Goal: Task Accomplishment & Management: Manage account settings

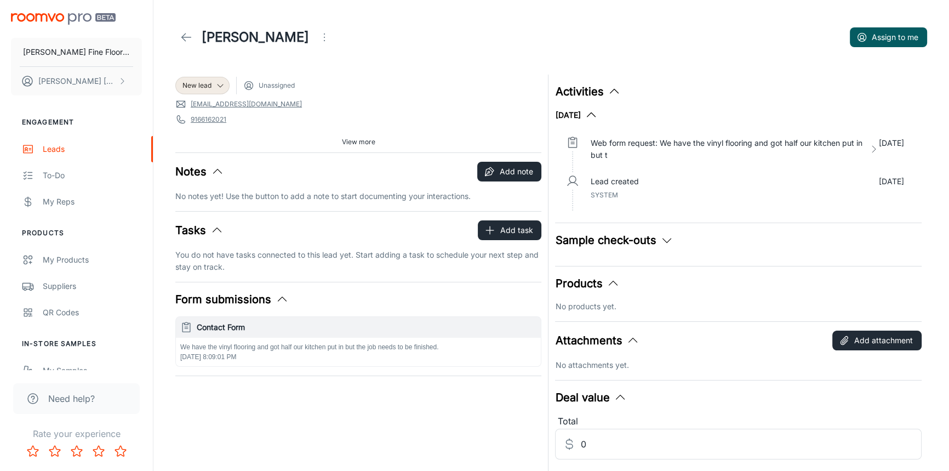
click at [318, 36] on icon "Open menu" at bounding box center [324, 37] width 13 height 13
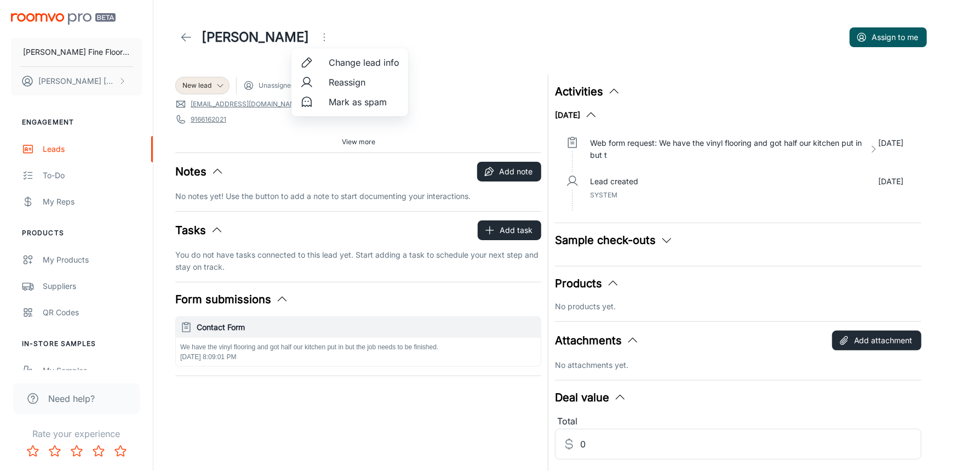
click at [459, 94] on div at bounding box center [478, 235] width 956 height 471
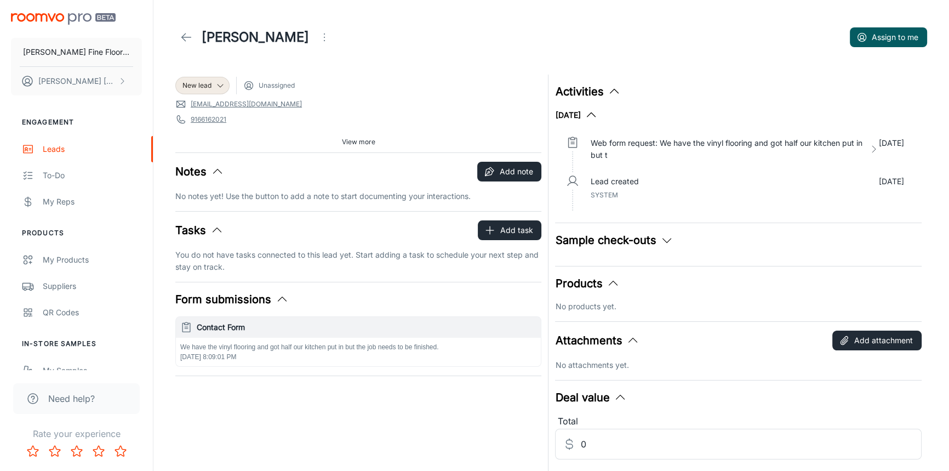
click at [183, 35] on icon at bounding box center [186, 37] width 13 height 13
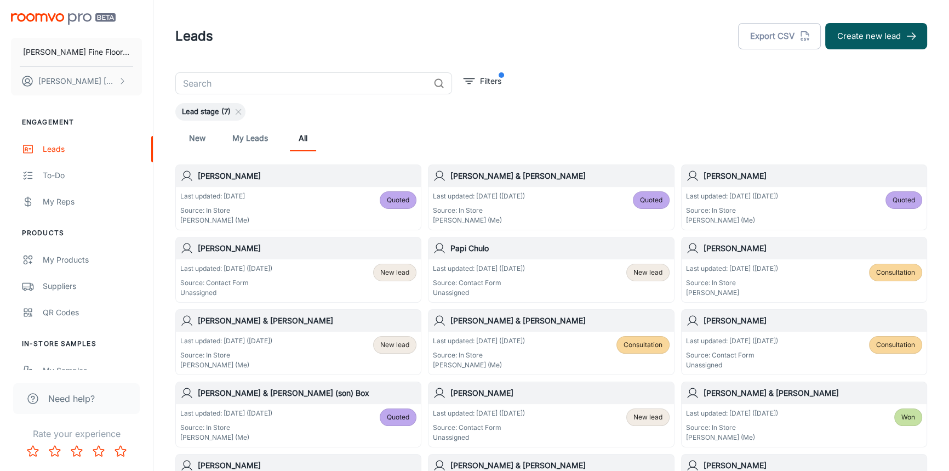
click at [549, 255] on div "Papi Chulo" at bounding box center [550, 248] width 245 height 22
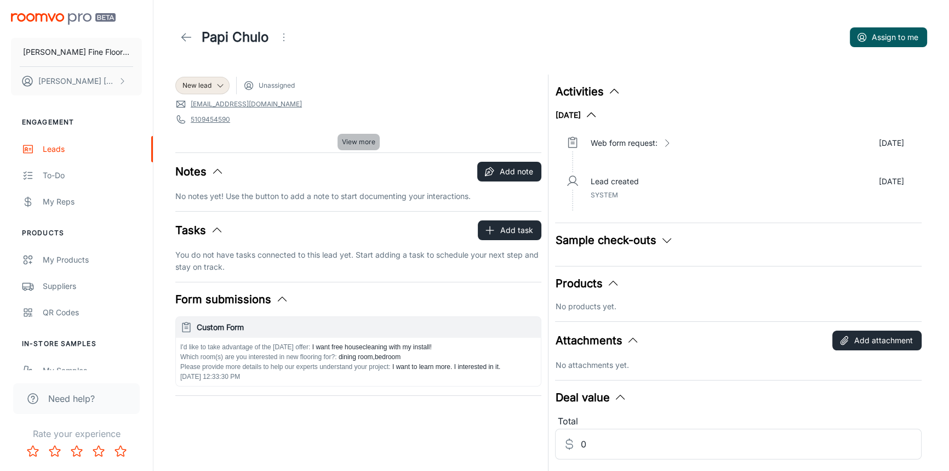
click at [363, 142] on span "View more" at bounding box center [358, 142] width 33 height 10
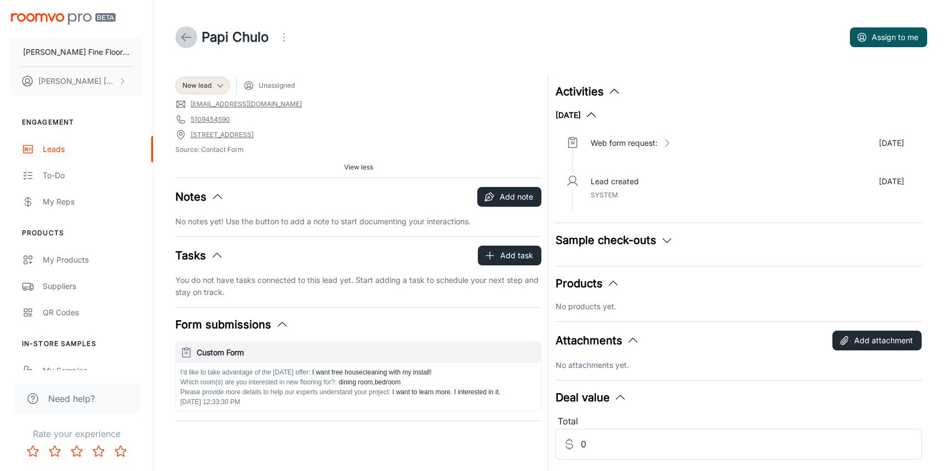
click at [180, 38] on icon at bounding box center [186, 37] width 13 height 13
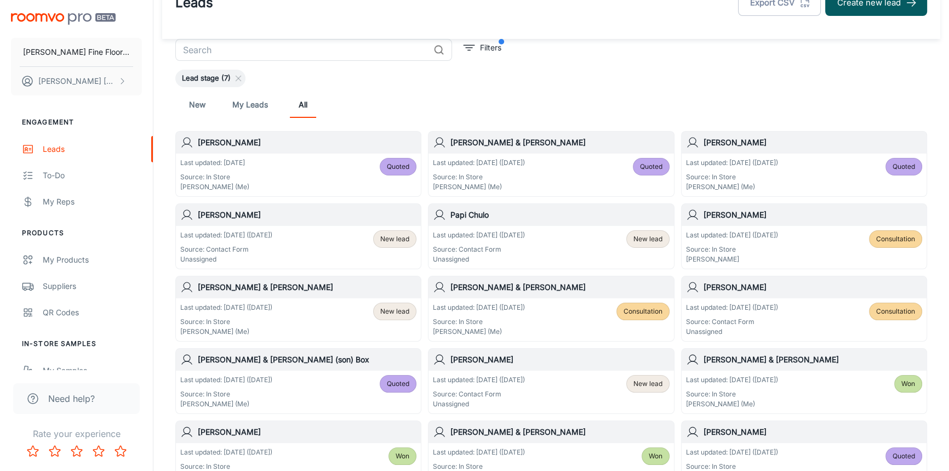
scroll to position [49, 0]
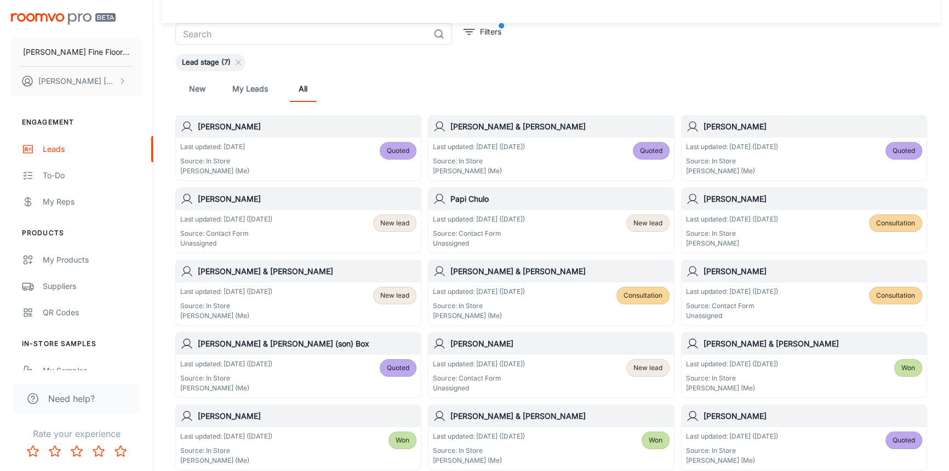
click at [310, 276] on h6 "[PERSON_NAME] & [PERSON_NAME]" at bounding box center [307, 271] width 219 height 12
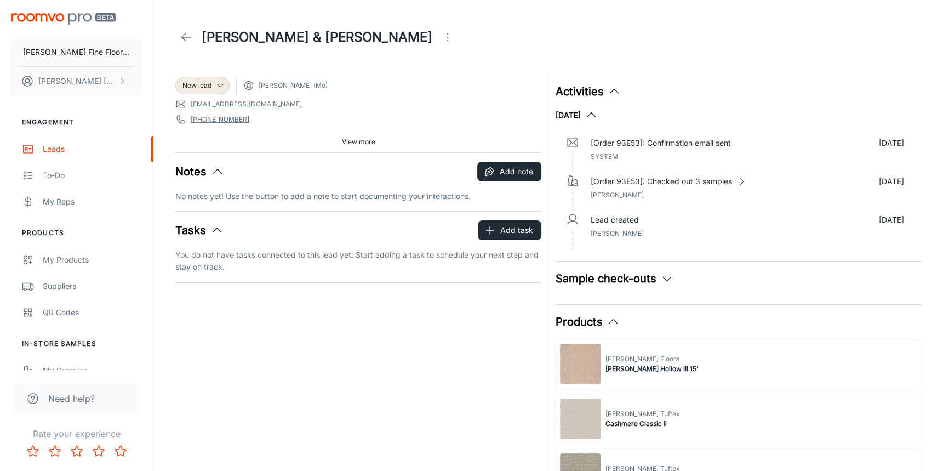
click at [187, 35] on icon at bounding box center [186, 37] width 13 height 13
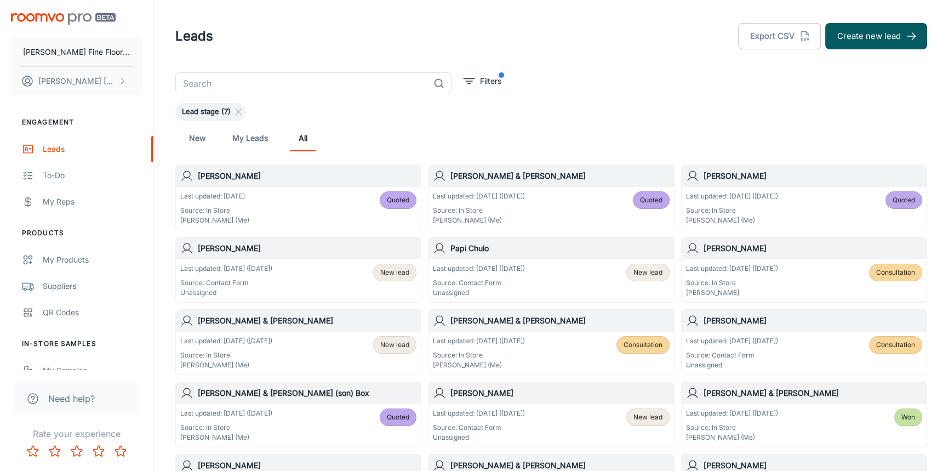
click at [571, 252] on h6 "Papi Chulo" at bounding box center [559, 248] width 219 height 12
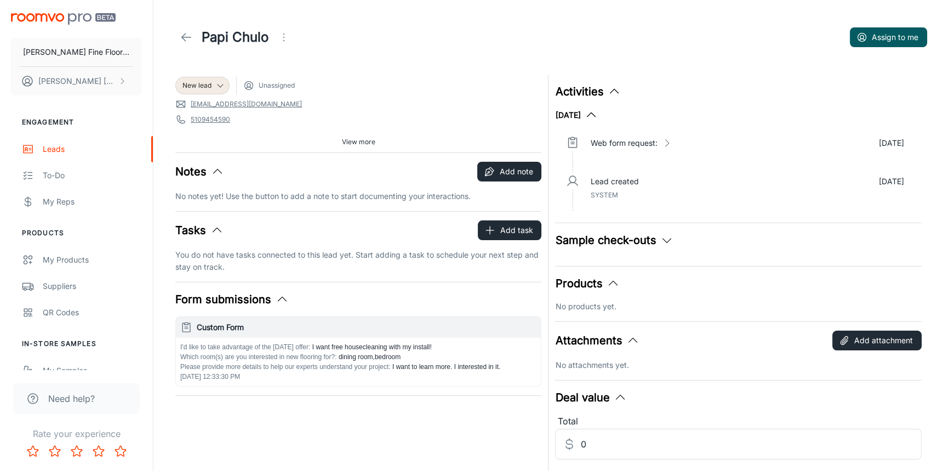
click at [288, 38] on icon "Open menu" at bounding box center [283, 37] width 13 height 13
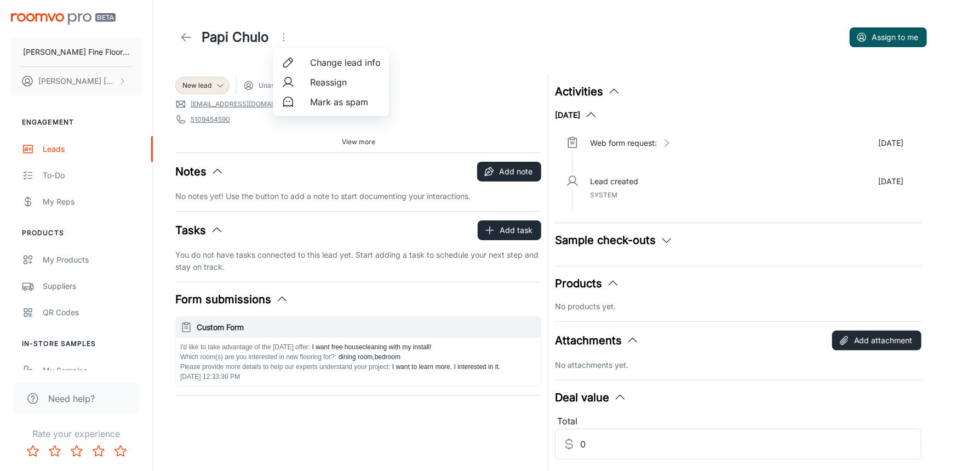
click at [357, 104] on span "Mark as spam" at bounding box center [345, 101] width 71 height 13
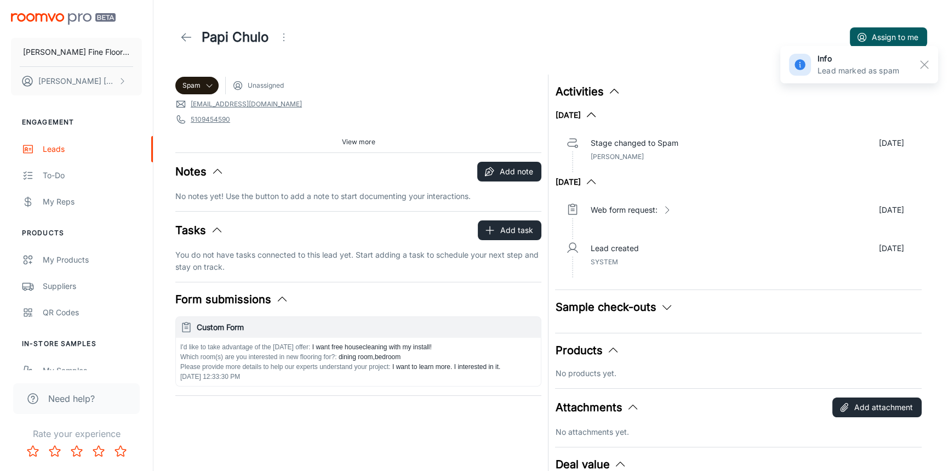
click at [182, 37] on line at bounding box center [186, 37] width 9 height 0
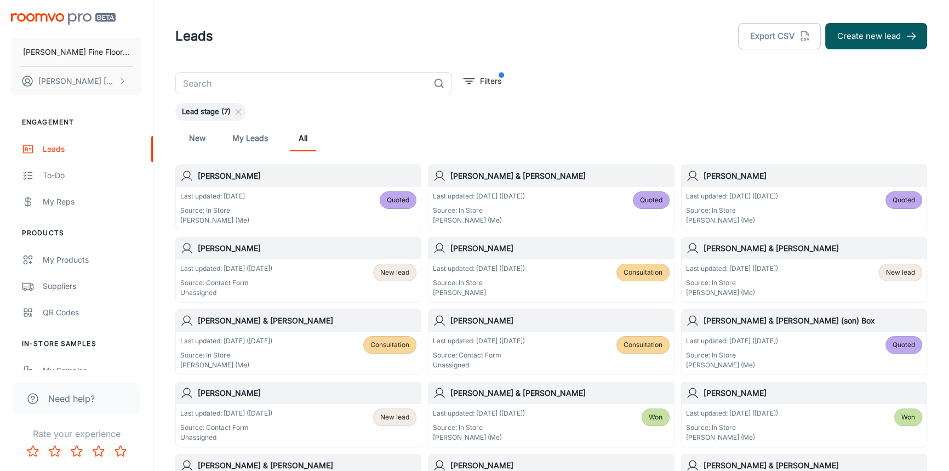
click at [316, 407] on div "Last updated: [DATE] ([DATE]) Source: Contact Form Unassigned New lead" at bounding box center [298, 425] width 245 height 43
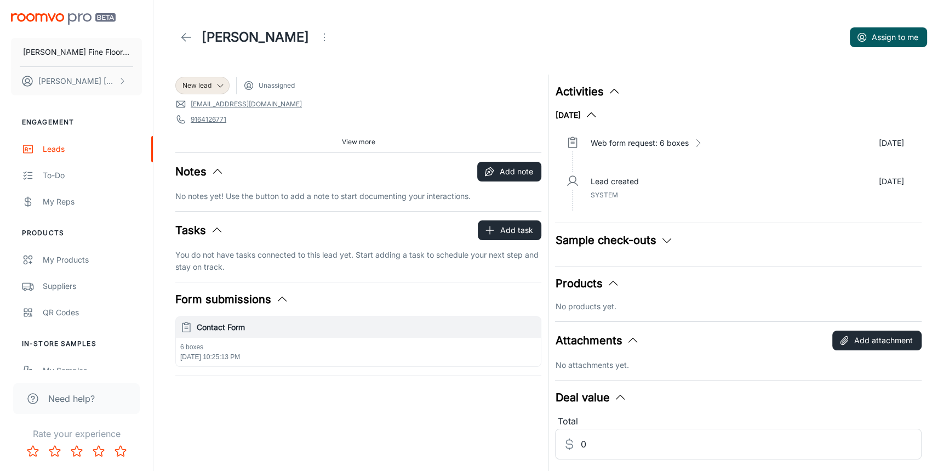
click at [184, 33] on icon at bounding box center [186, 37] width 13 height 13
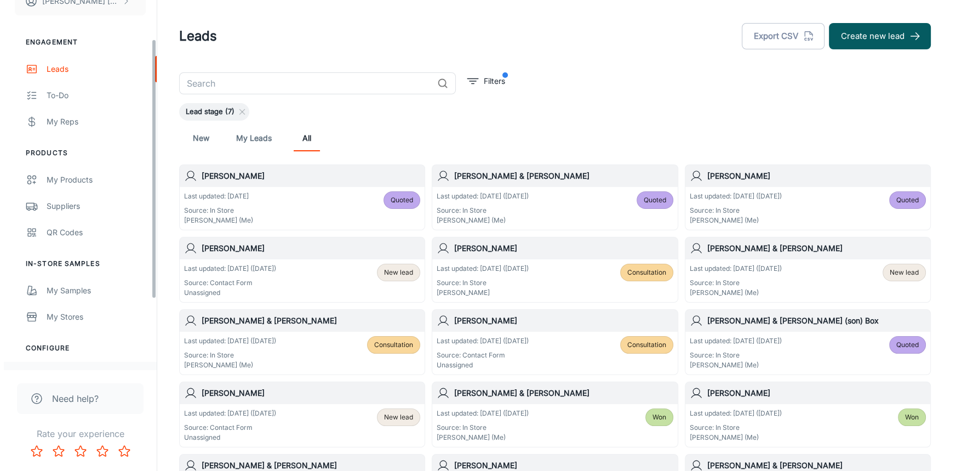
scroll to position [99, 0]
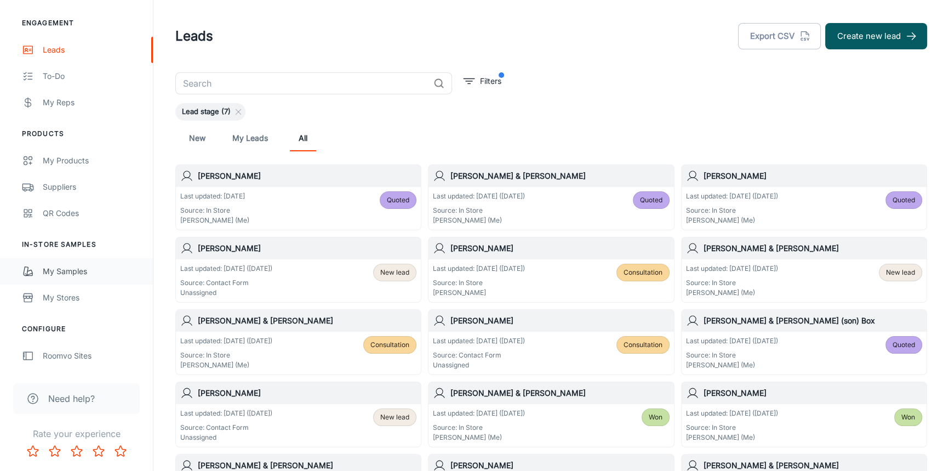
click at [67, 272] on div "My Samples" at bounding box center [92, 271] width 99 height 12
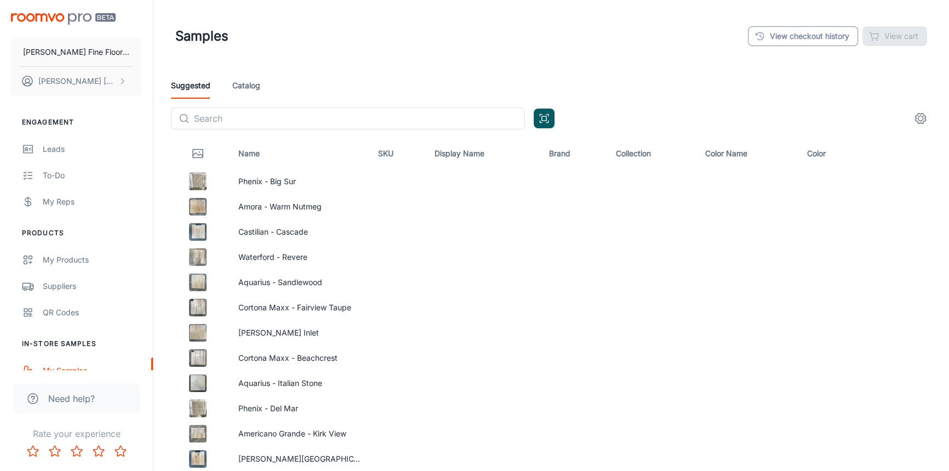
click at [794, 37] on link "View checkout history" at bounding box center [803, 36] width 110 height 20
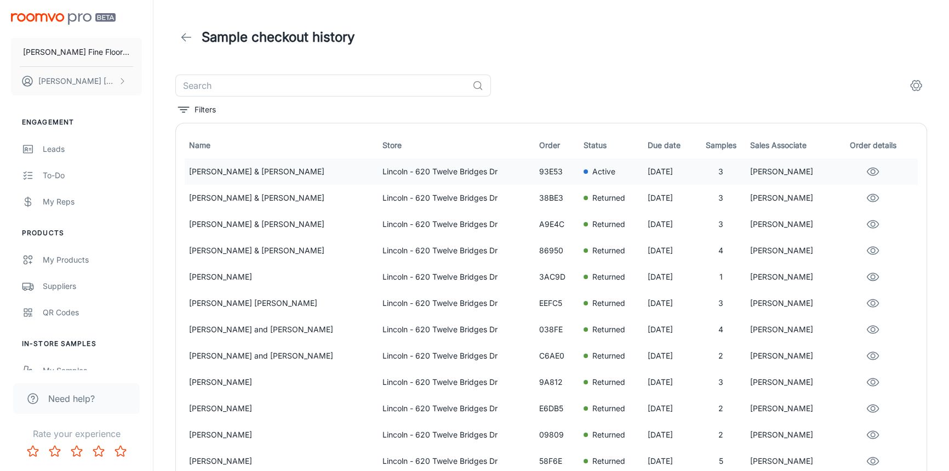
click at [724, 167] on p "3" at bounding box center [720, 171] width 41 height 12
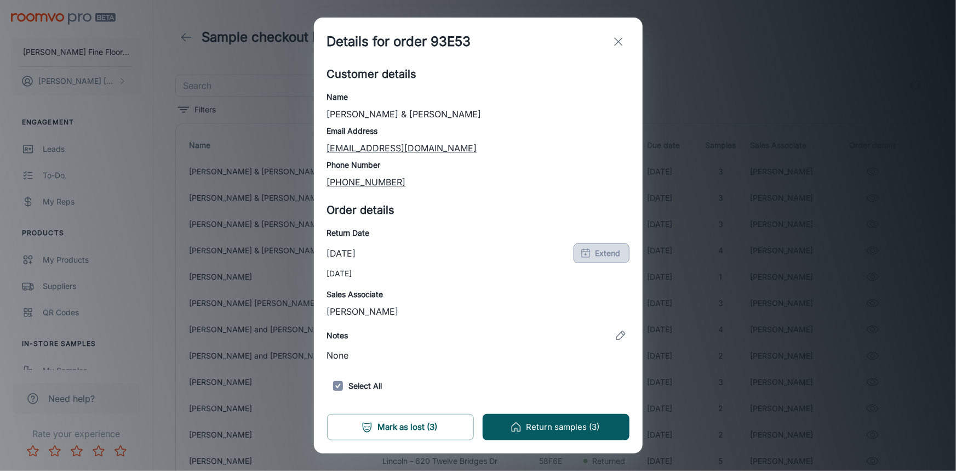
click at [593, 251] on button "Extend" at bounding box center [602, 253] width 56 height 20
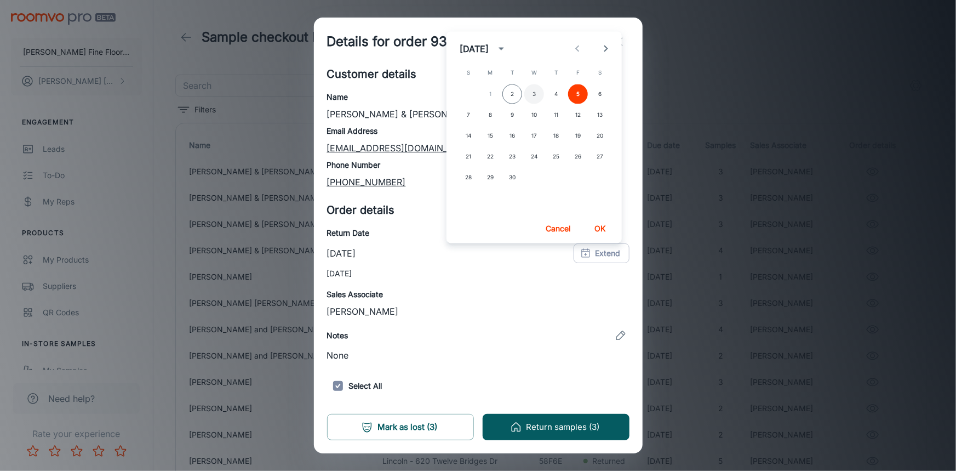
click at [535, 93] on button "3" at bounding box center [534, 94] width 20 height 20
click at [598, 232] on button "OK" at bounding box center [599, 229] width 35 height 20
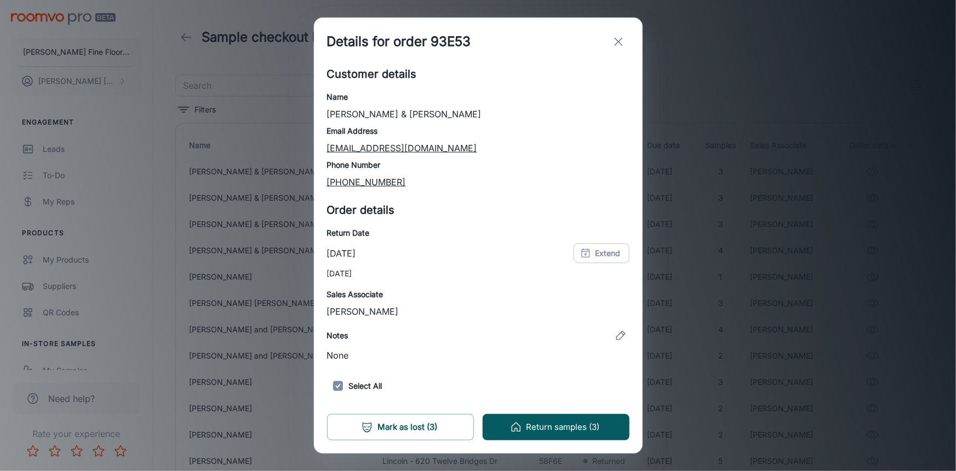
click at [621, 42] on icon "exit" at bounding box center [618, 41] width 13 height 13
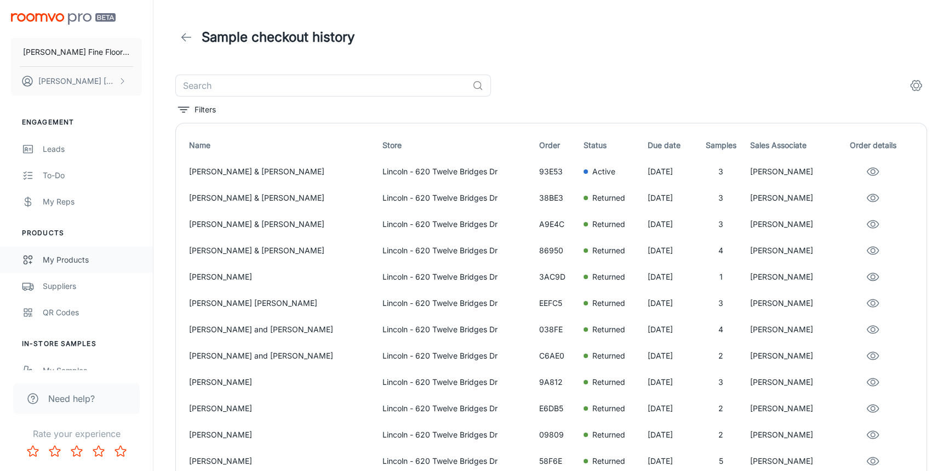
click at [64, 258] on div "My Products" at bounding box center [92, 260] width 99 height 12
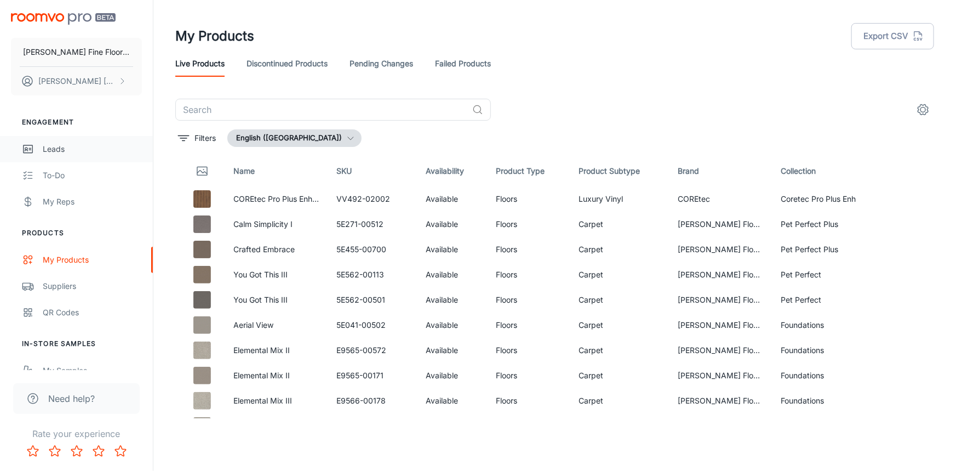
click at [55, 150] on div "Leads" at bounding box center [92, 149] width 99 height 12
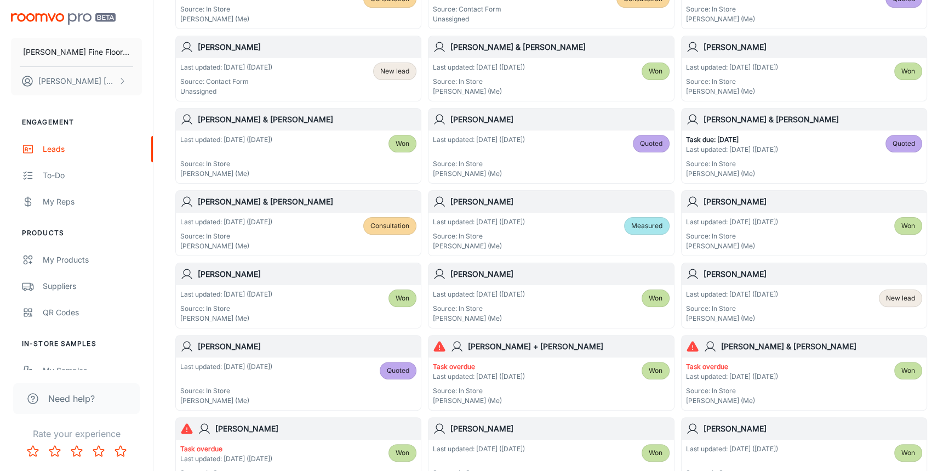
scroll to position [348, 0]
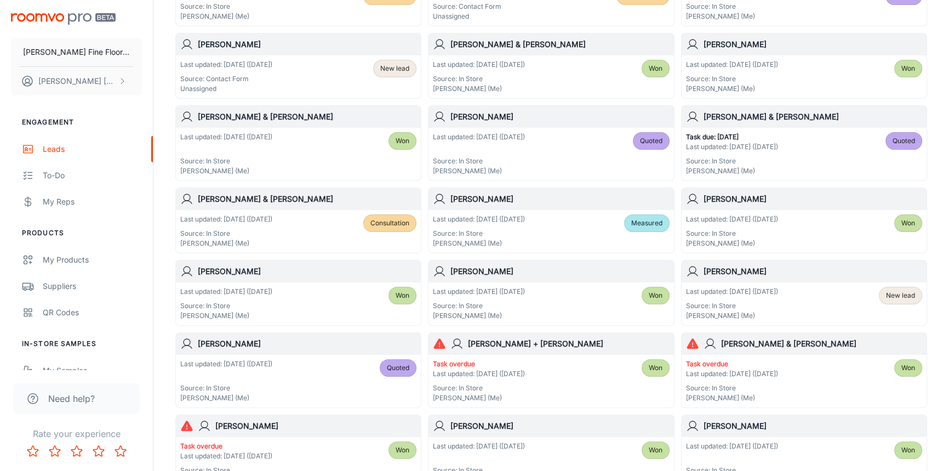
click at [809, 272] on h6 "[PERSON_NAME]" at bounding box center [813, 271] width 219 height 12
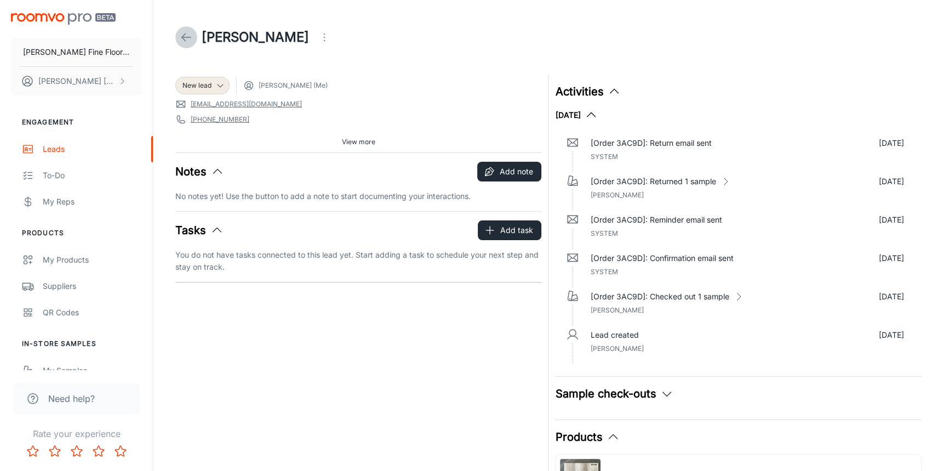
click at [186, 36] on icon at bounding box center [186, 37] width 13 height 13
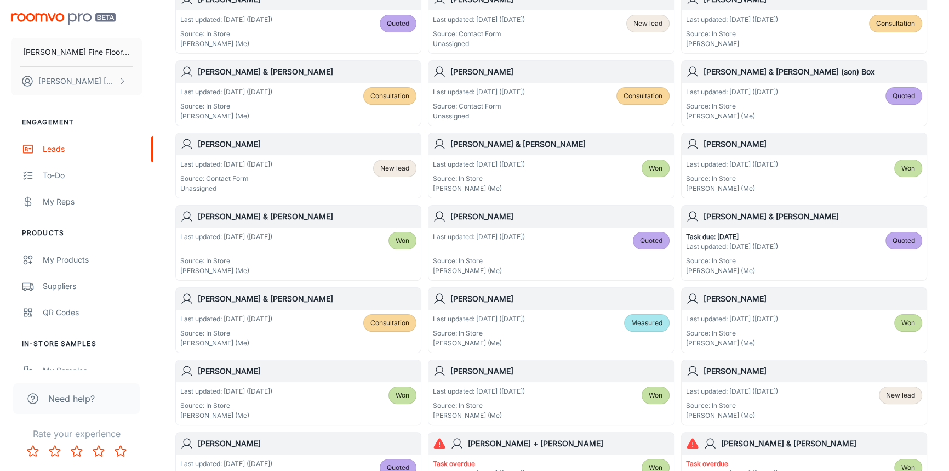
scroll to position [348, 0]
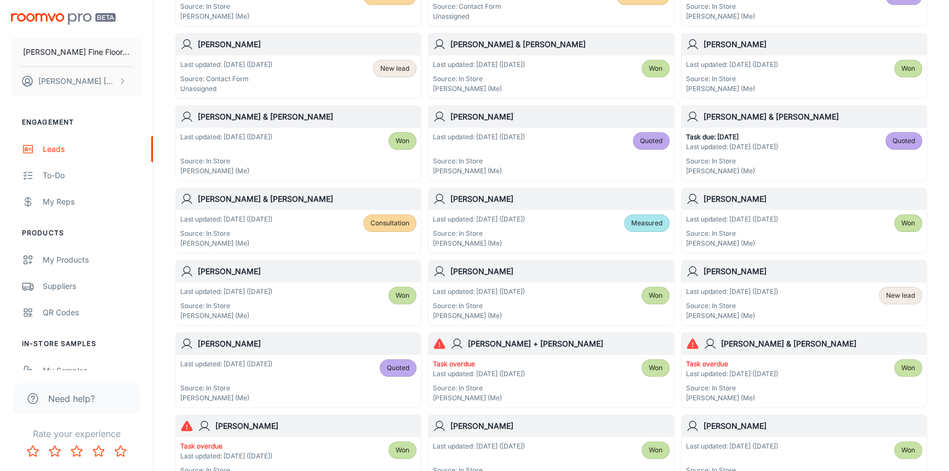
click at [797, 341] on h6 "[PERSON_NAME] & [PERSON_NAME]" at bounding box center [821, 344] width 201 height 12
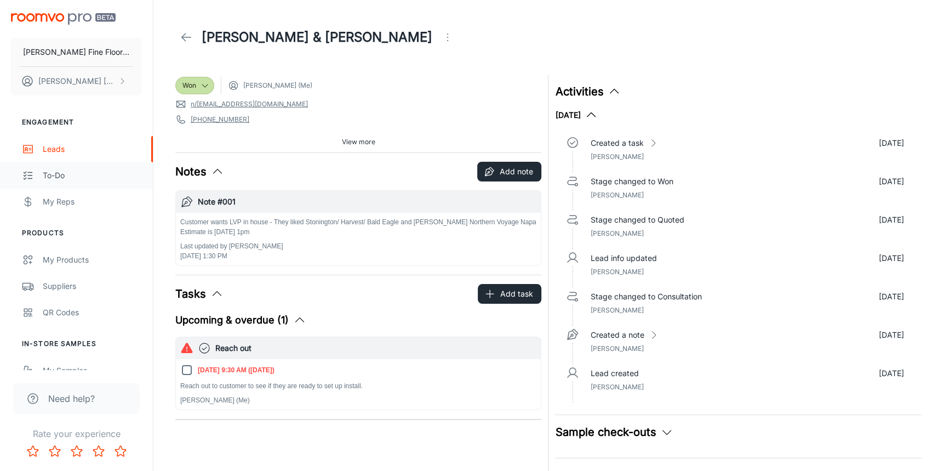
click at [55, 175] on div "To-do" at bounding box center [92, 175] width 99 height 12
